Goal: Task Accomplishment & Management: Use online tool/utility

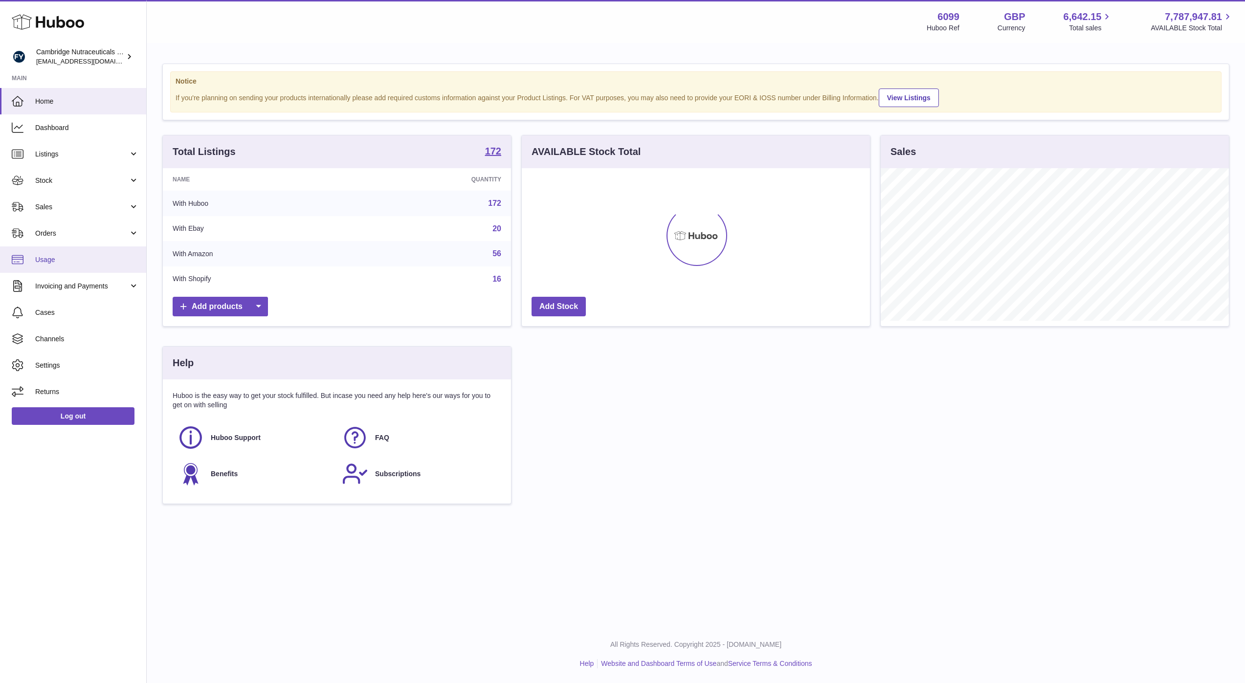
scroll to position [153, 348]
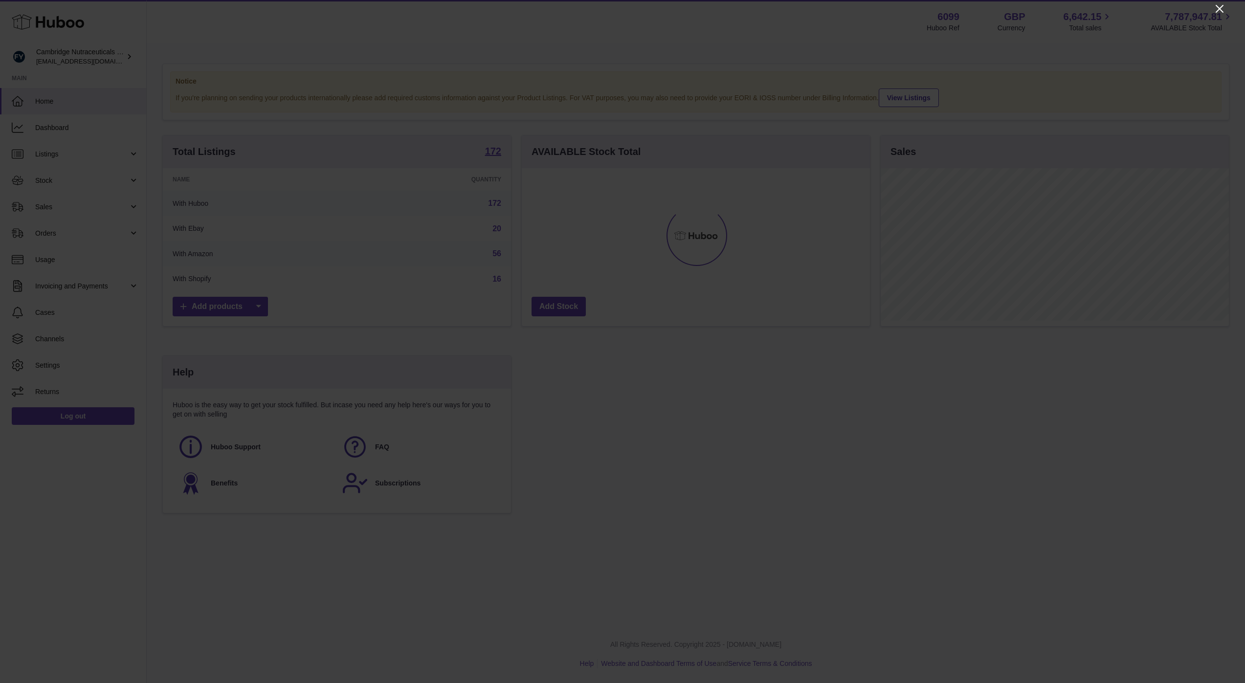
click at [1222, 10] on icon "Close" at bounding box center [1220, 9] width 12 height 12
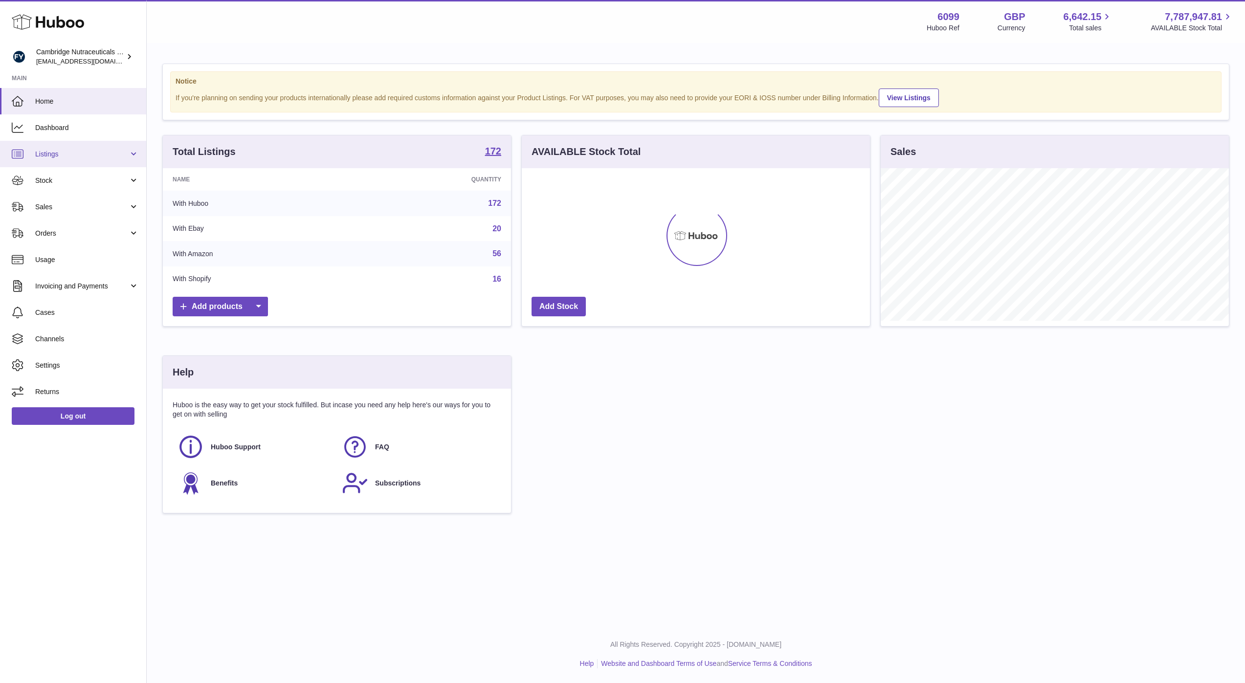
click at [80, 156] on span "Listings" at bounding box center [81, 154] width 93 height 9
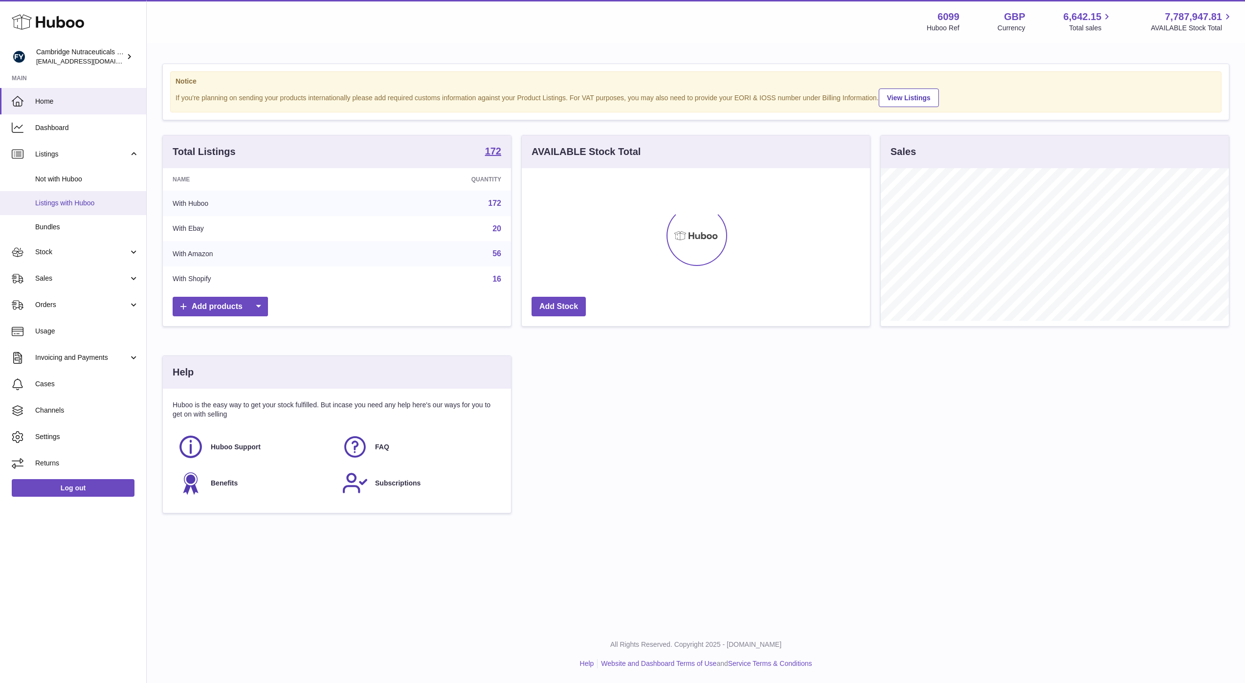
click at [90, 208] on link "Listings with Huboo" at bounding box center [73, 203] width 146 height 24
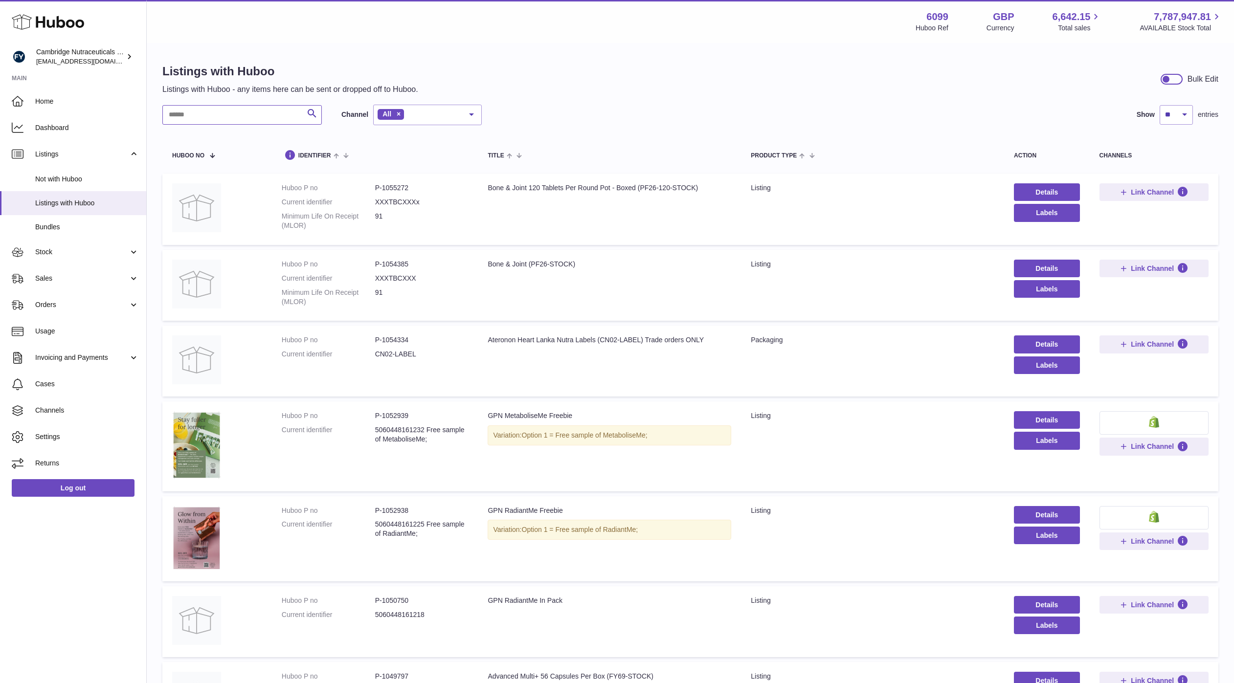
click at [225, 123] on input "text" at bounding box center [241, 115] width 159 height 20
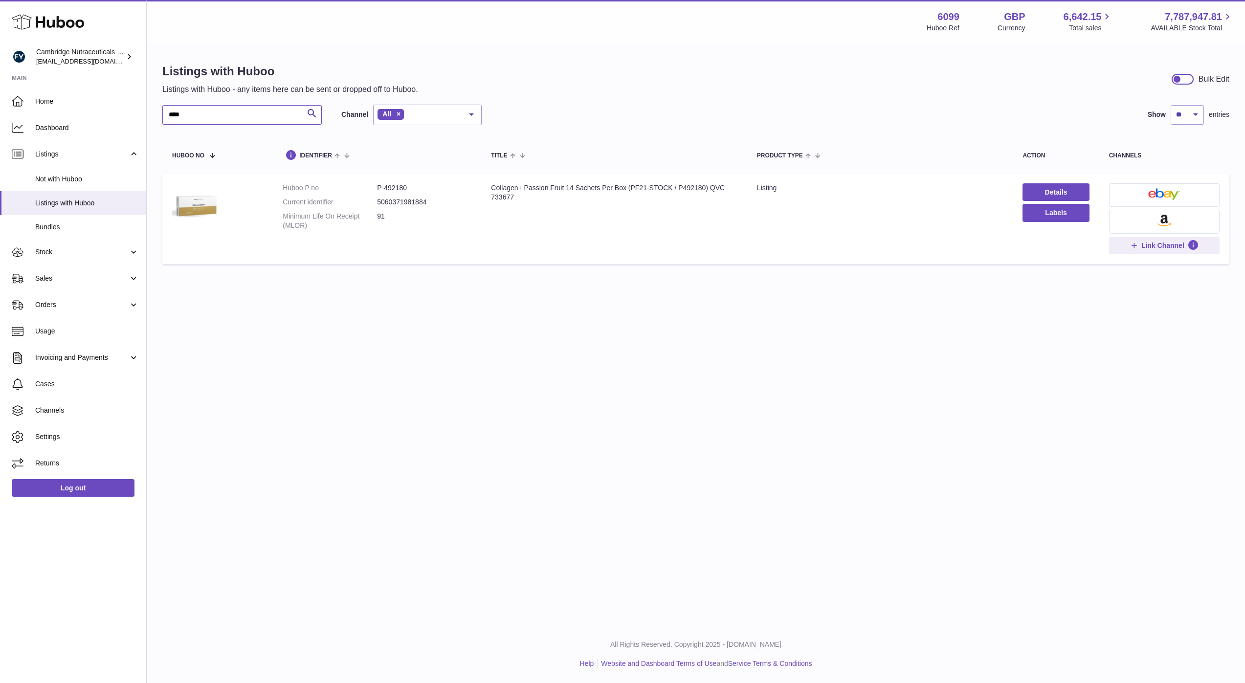
type input "****"
drag, startPoint x: 634, startPoint y: 203, endPoint x: 675, endPoint y: 232, distance: 49.8
click at [670, 216] on td "Title Collagen+ Passion Fruit 14 Sachets Per Box (PF21-STOCK / P492180) QVC 733…" at bounding box center [614, 219] width 266 height 90
click at [545, 227] on td "Title Collagen+ Passion Fruit 14 Sachets Per Box (PF21-STOCK / P492180) QVC 733…" at bounding box center [614, 219] width 266 height 90
